Goal: Navigation & Orientation: Find specific page/section

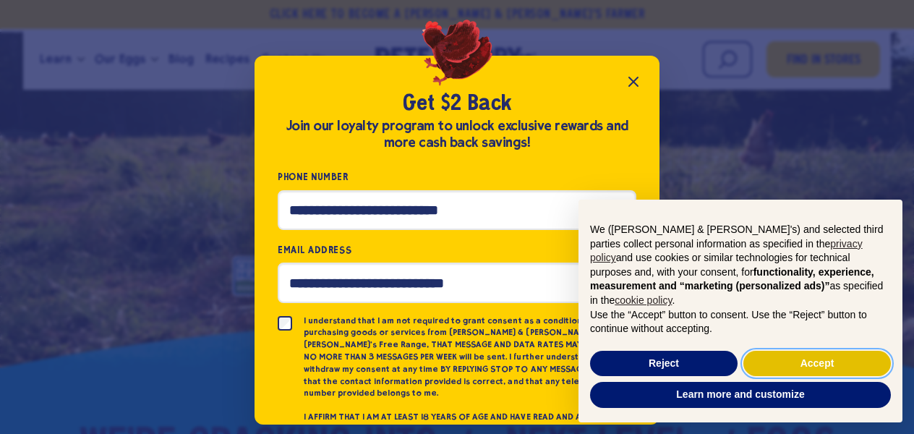
click at [802, 363] on button "Accept" at bounding box center [818, 364] width 148 height 26
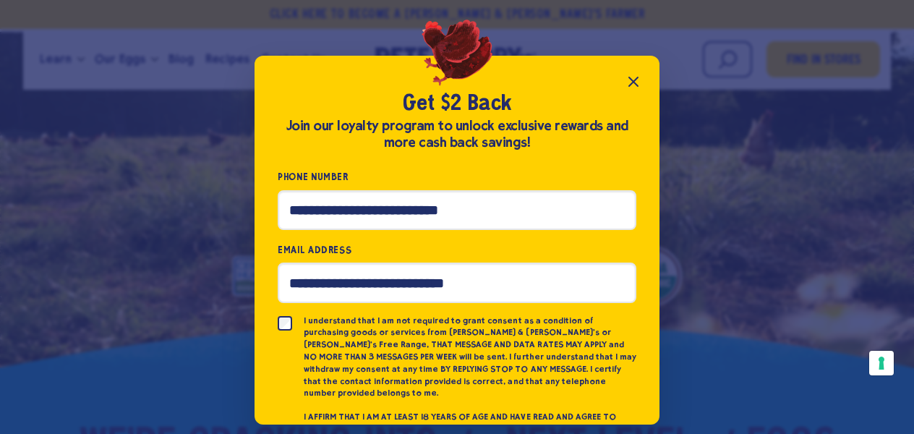
click at [634, 76] on icon "Close popup" at bounding box center [633, 81] width 17 height 17
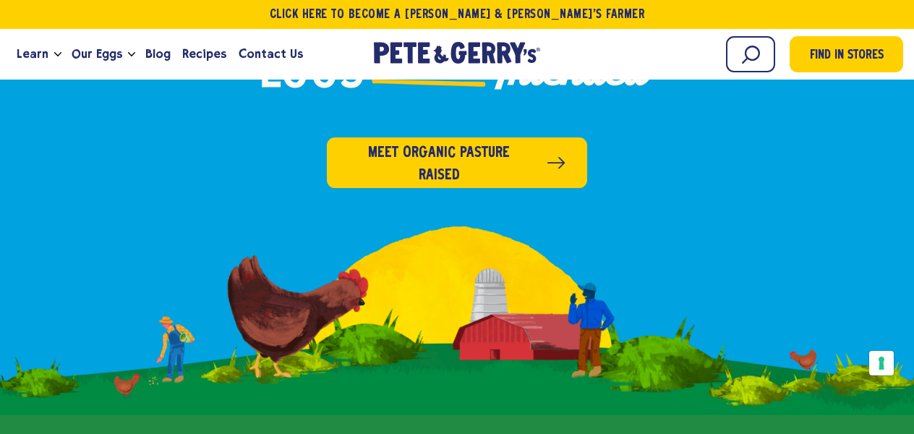
scroll to position [573, 0]
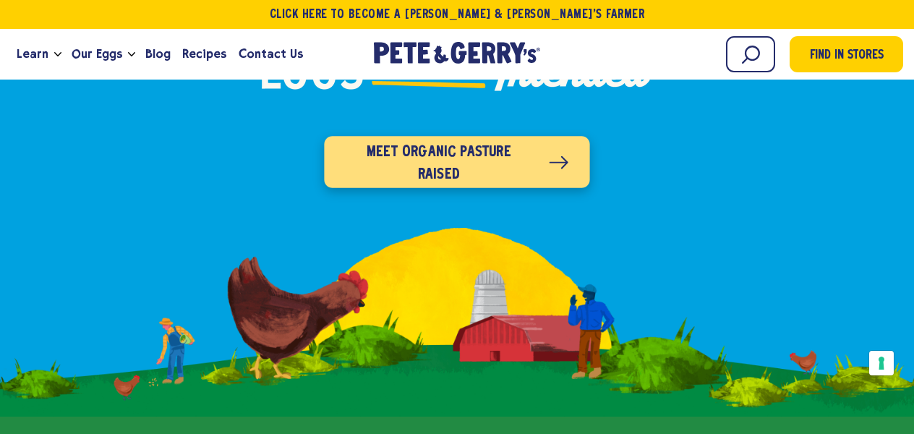
click at [439, 140] on span "Meet organic pasture raised" at bounding box center [439, 163] width 186 height 46
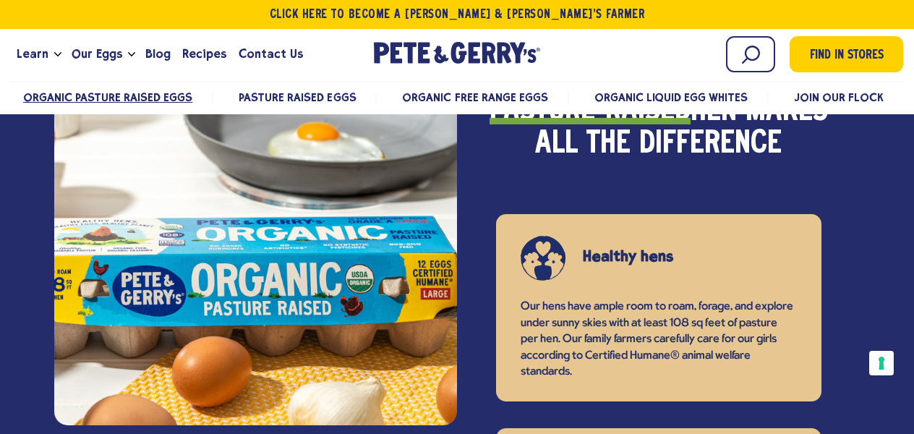
scroll to position [1173, 0]
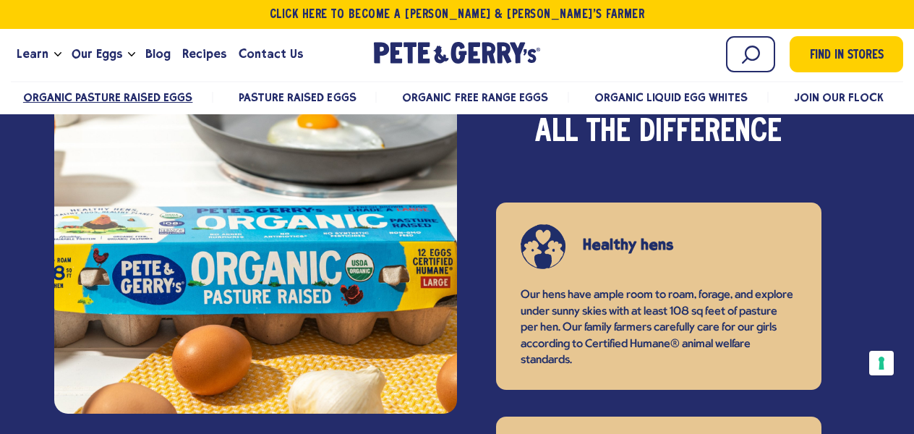
click at [849, 51] on span "Find in Stores" at bounding box center [847, 56] width 74 height 20
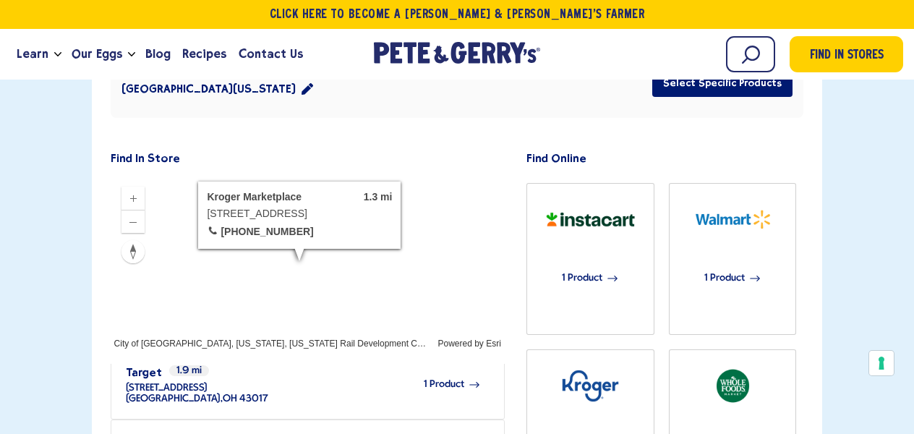
scroll to position [224, 0]
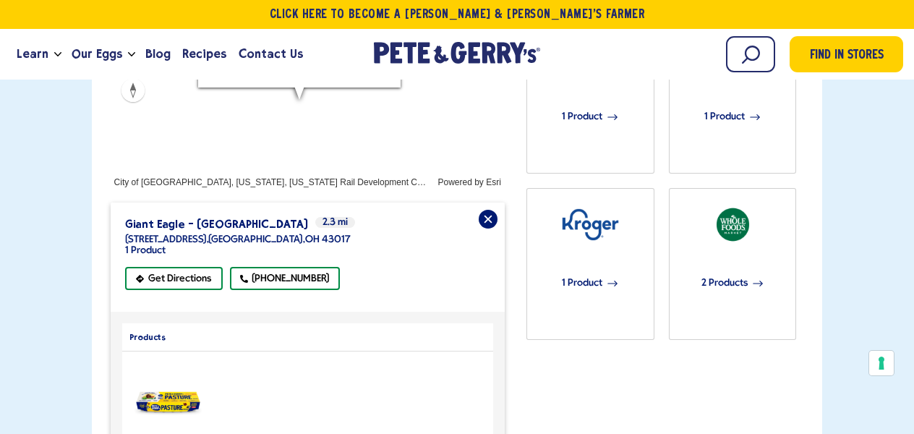
scroll to position [564, 0]
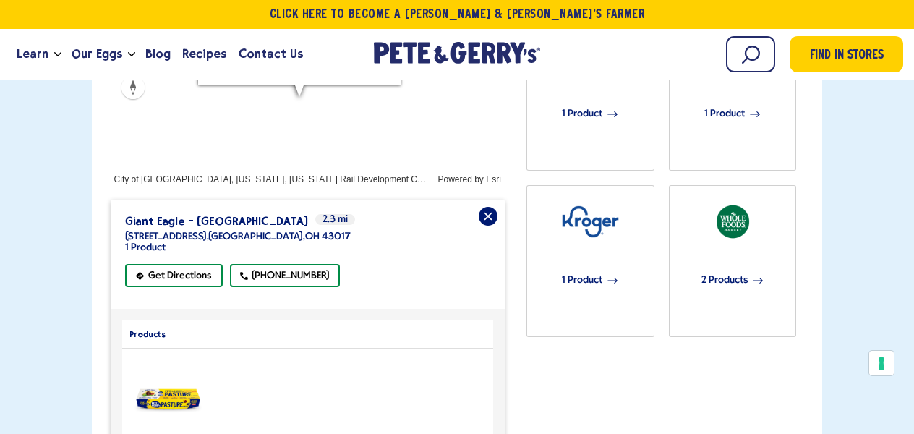
click at [169, 378] on img "product" at bounding box center [168, 399] width 76 height 43
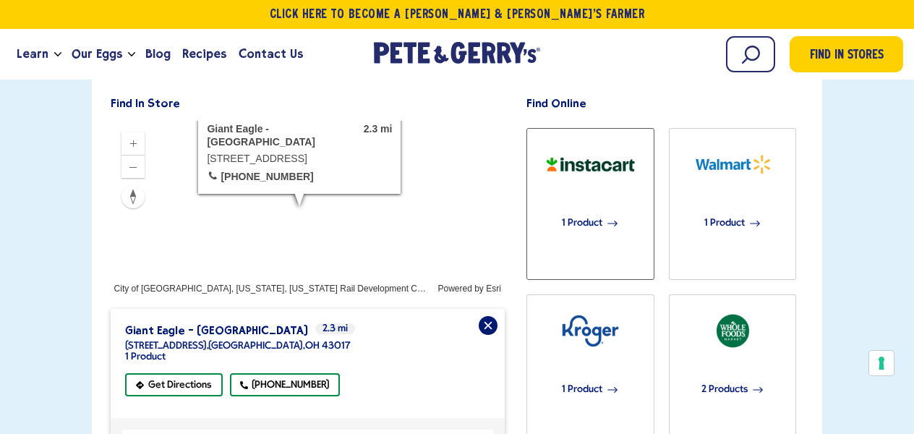
scroll to position [456, 0]
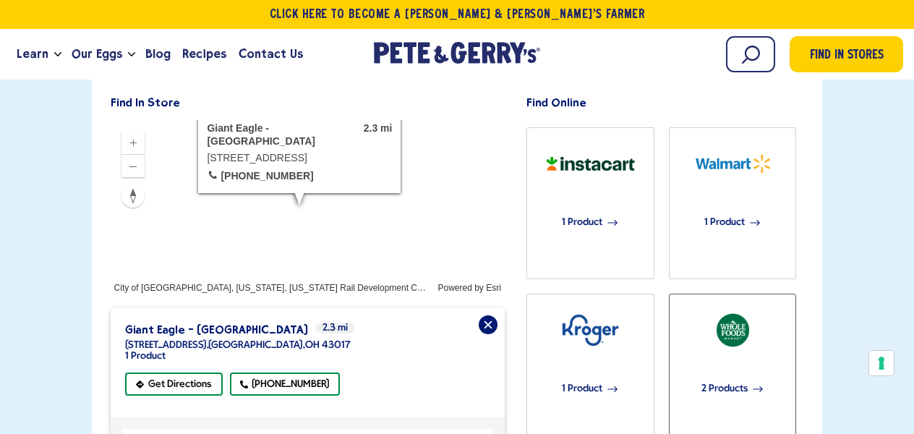
click at [729, 373] on span "2 Products" at bounding box center [725, 389] width 46 height 32
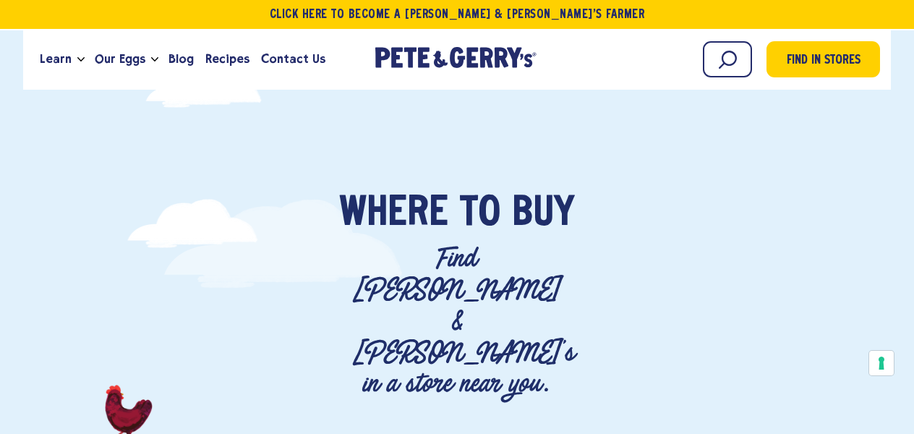
scroll to position [0, 0]
